Goal: Information Seeking & Learning: Learn about a topic

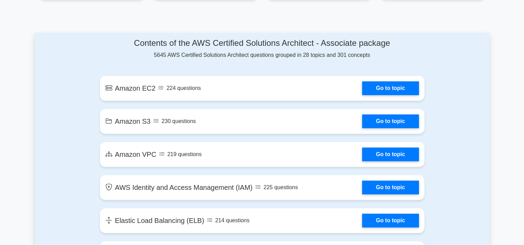
scroll to position [331, 0]
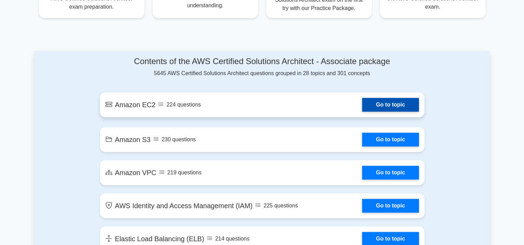
click at [376, 108] on link "Go to topic" at bounding box center [390, 105] width 57 height 14
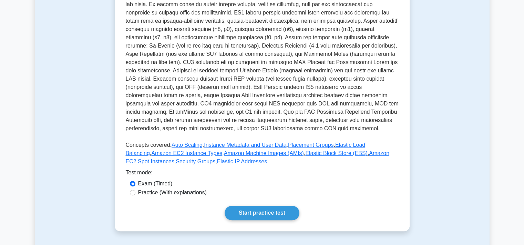
scroll to position [165, 0]
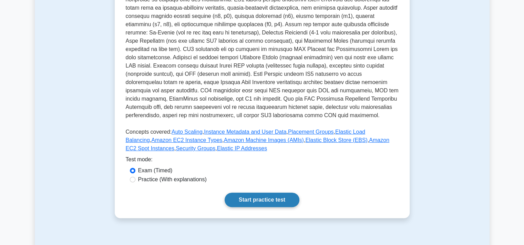
click at [271, 197] on link "Start practice test" at bounding box center [262, 200] width 75 height 14
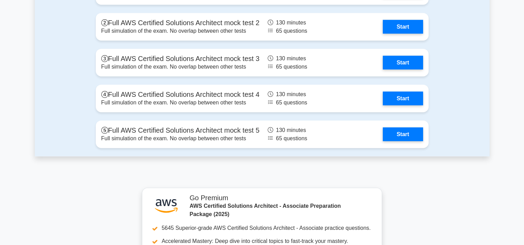
scroll to position [1612, 0]
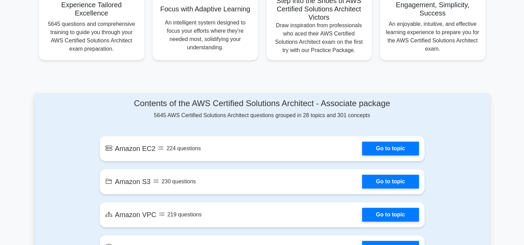
scroll to position [290, 0]
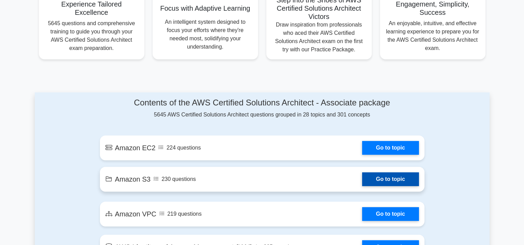
click at [383, 178] on link "Go to topic" at bounding box center [390, 179] width 57 height 14
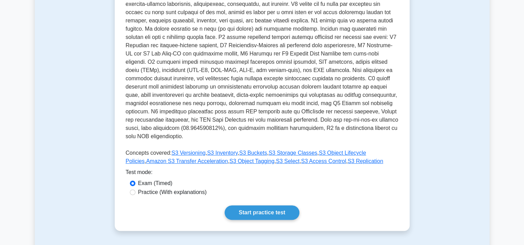
scroll to position [165, 0]
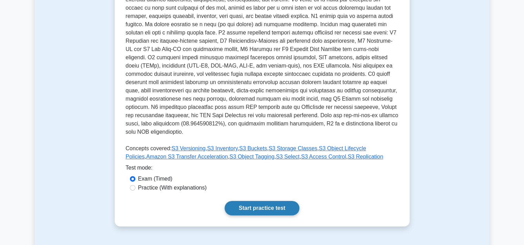
click at [236, 201] on link "Start practice test" at bounding box center [262, 208] width 75 height 14
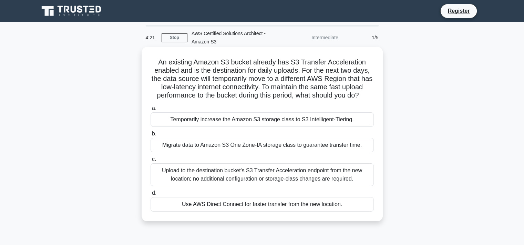
click at [254, 205] on div "Use AWS Direct Connect for faster transfer from the new location." at bounding box center [262, 204] width 223 height 14
click at [151, 195] on input "d. Use AWS Direct Connect for faster transfer from the new location." at bounding box center [151, 193] width 0 height 4
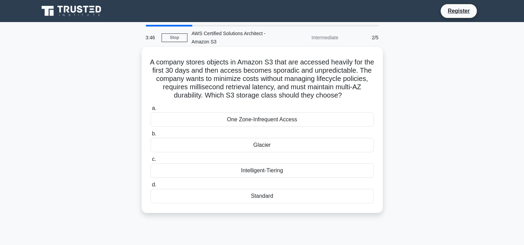
click at [271, 171] on div "Intelligent-Tiering" at bounding box center [262, 170] width 223 height 14
click at [151, 162] on input "c. Intelligent-Tiering" at bounding box center [151, 159] width 0 height 4
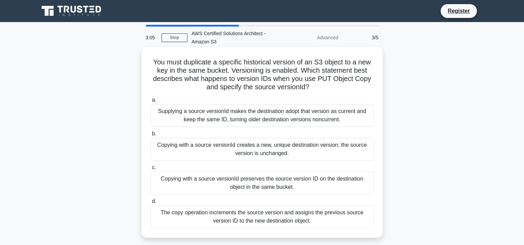
click at [281, 185] on div "Copying with a source versionId preserves the source version ID on the destinat…" at bounding box center [262, 183] width 223 height 23
click at [151, 170] on input "c. Copying with a source versionId preserves the source version ID on the desti…" at bounding box center [151, 167] width 0 height 4
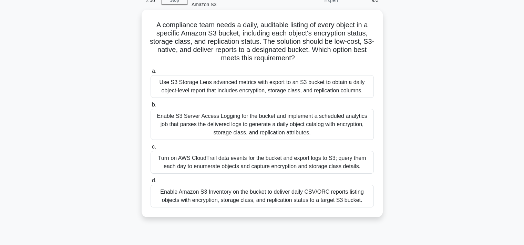
scroll to position [39, 0]
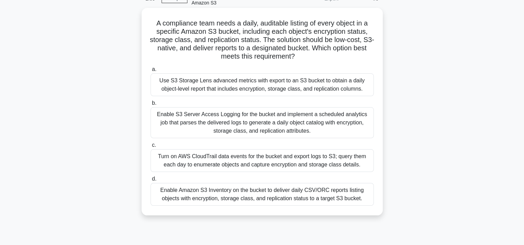
click at [284, 121] on div "Enable S3 Server Access Logging for the bucket and implement a scheduled analyt…" at bounding box center [262, 122] width 223 height 31
click at [151, 105] on input "b. Enable S3 Server Access Logging for the bucket and implement a scheduled ana…" at bounding box center [151, 103] width 0 height 4
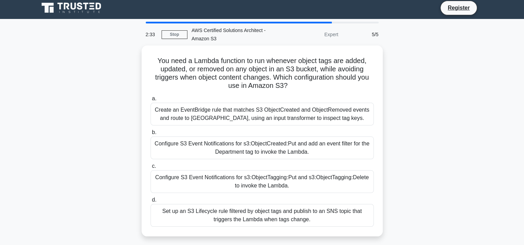
scroll to position [0, 0]
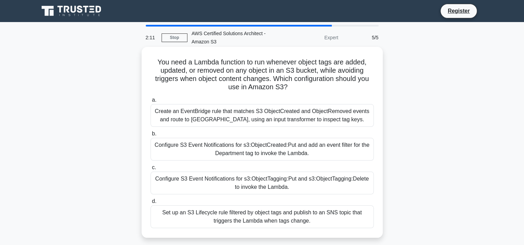
click at [342, 117] on div "Create an EventBridge rule that matches S3 ObjectCreated and ObjectRemoved even…" at bounding box center [262, 115] width 223 height 23
click at [151, 102] on input "a. Create an EventBridge rule that matches S3 ObjectCreated and ObjectRemoved e…" at bounding box center [151, 100] width 0 height 4
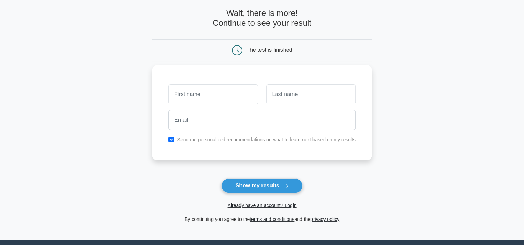
scroll to position [36, 0]
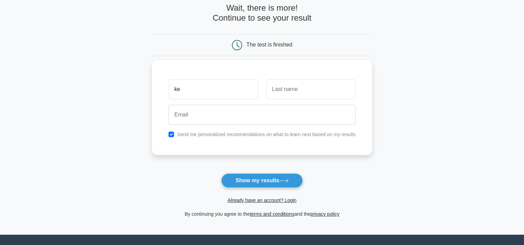
type input "keval"
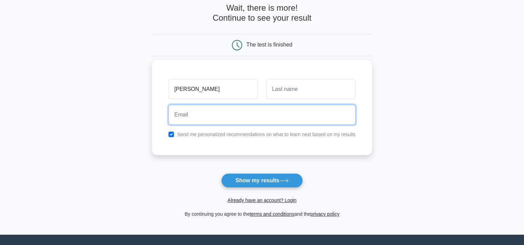
click at [201, 119] on input "email" at bounding box center [262, 115] width 187 height 20
type input "kevaltest27@gmail.com"
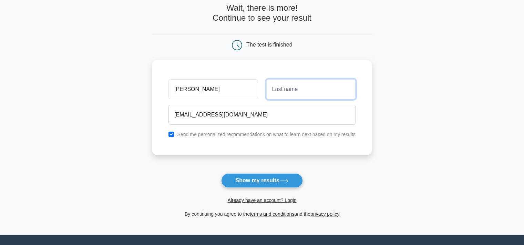
click at [297, 94] on input "text" at bounding box center [311, 89] width 89 height 20
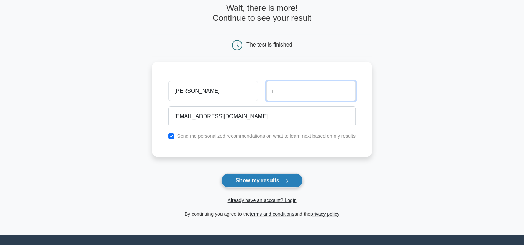
type input "r"
click at [259, 181] on button "Show my results" at bounding box center [261, 180] width 81 height 14
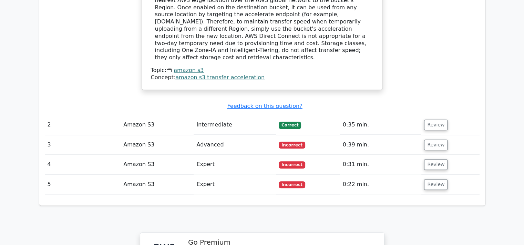
scroll to position [785, 0]
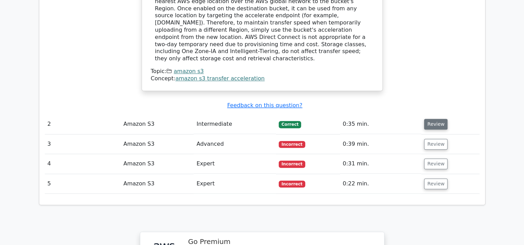
click at [434, 119] on button "Review" at bounding box center [435, 124] width 23 height 11
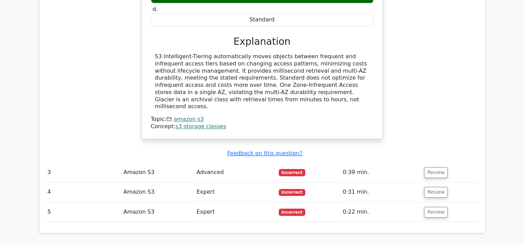
scroll to position [1051, 0]
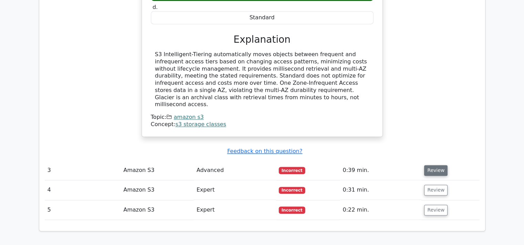
click at [433, 165] on button "Review" at bounding box center [435, 170] width 23 height 11
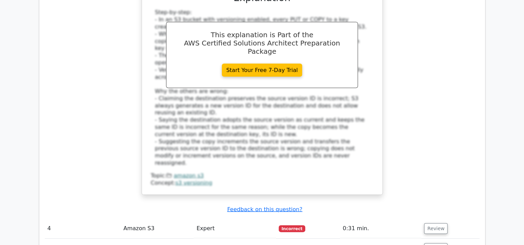
scroll to position [1416, 0]
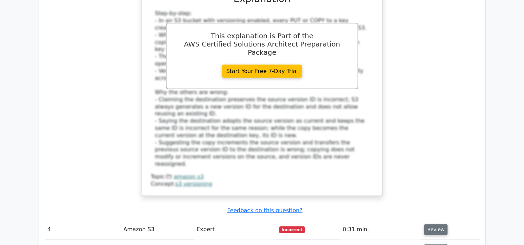
click at [435, 224] on button "Review" at bounding box center [435, 229] width 23 height 11
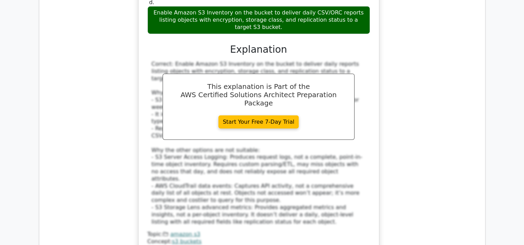
scroll to position [1831, 0]
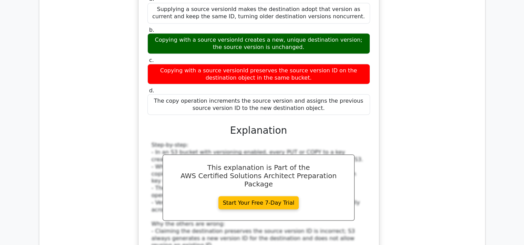
scroll to position [1284, 0]
